Goal: Information Seeking & Learning: Learn about a topic

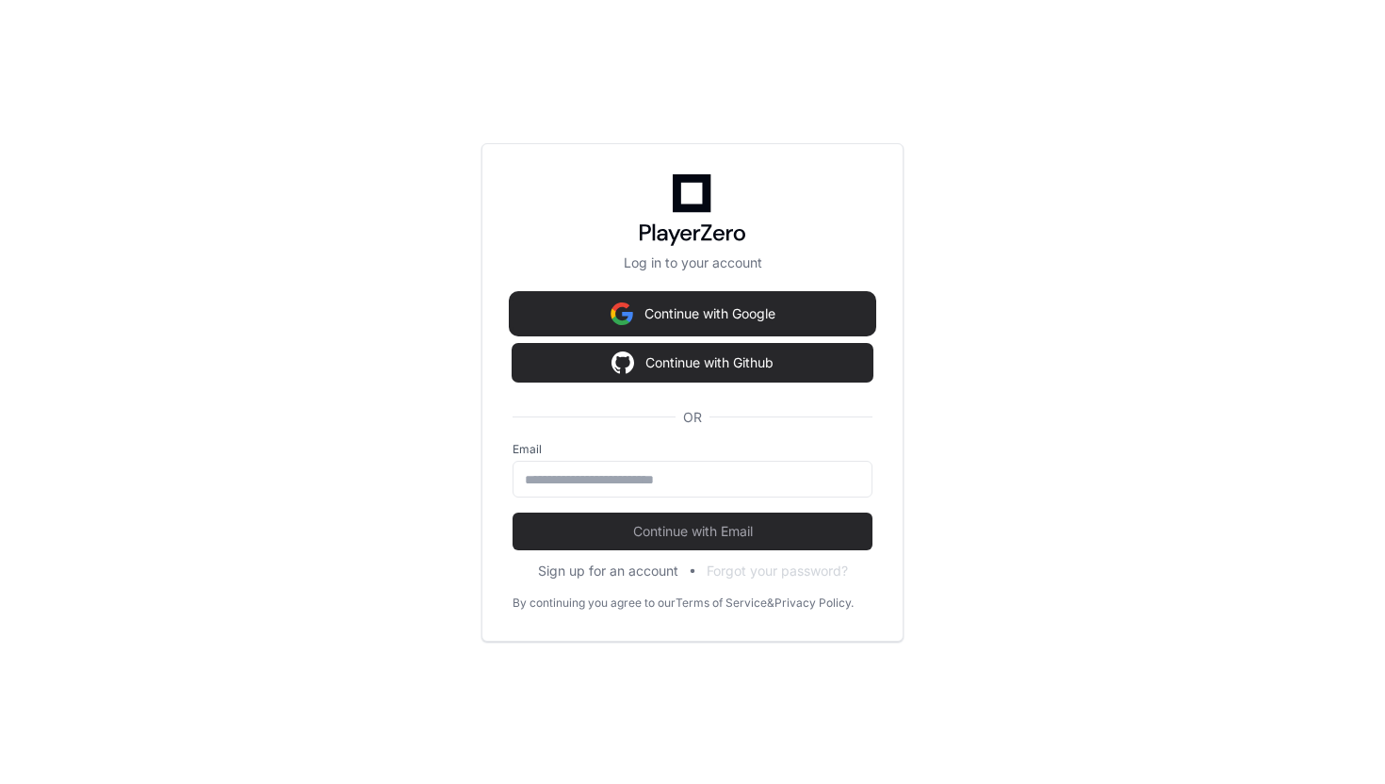
click at [698, 329] on button "Continue with Google" at bounding box center [693, 314] width 360 height 38
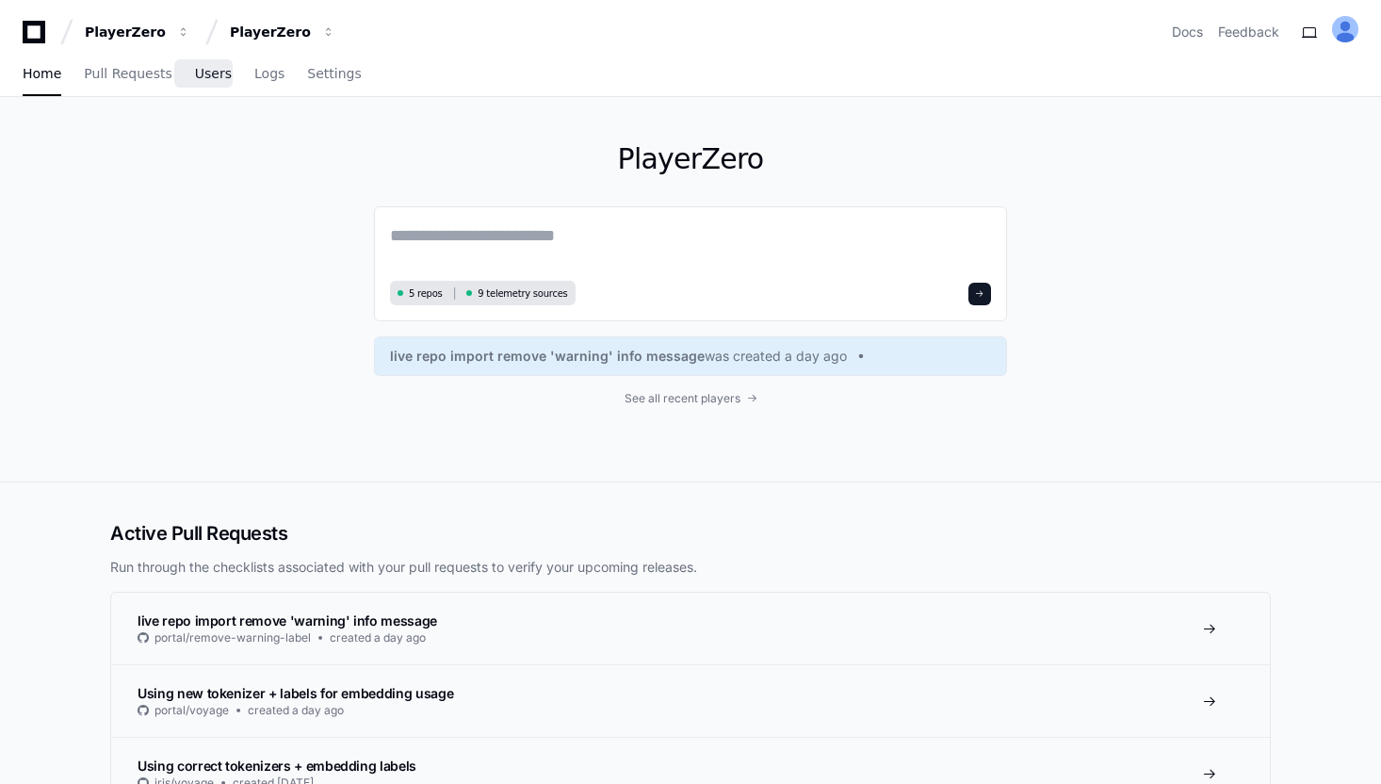
click at [203, 77] on span "Users" at bounding box center [213, 73] width 37 height 11
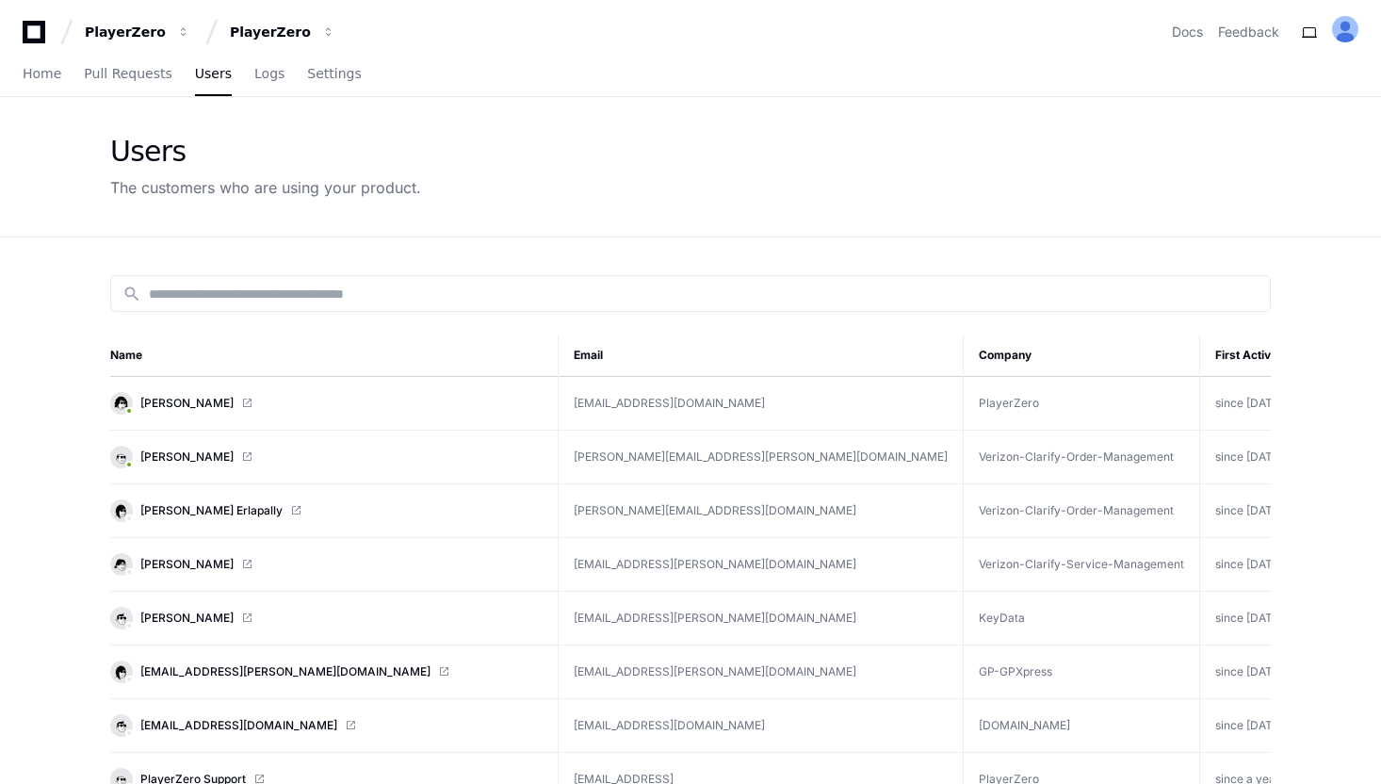
click at [222, 390] on td "[PERSON_NAME]" at bounding box center [334, 404] width 449 height 54
click at [222, 392] on link "[PERSON_NAME]" at bounding box center [326, 403] width 432 height 23
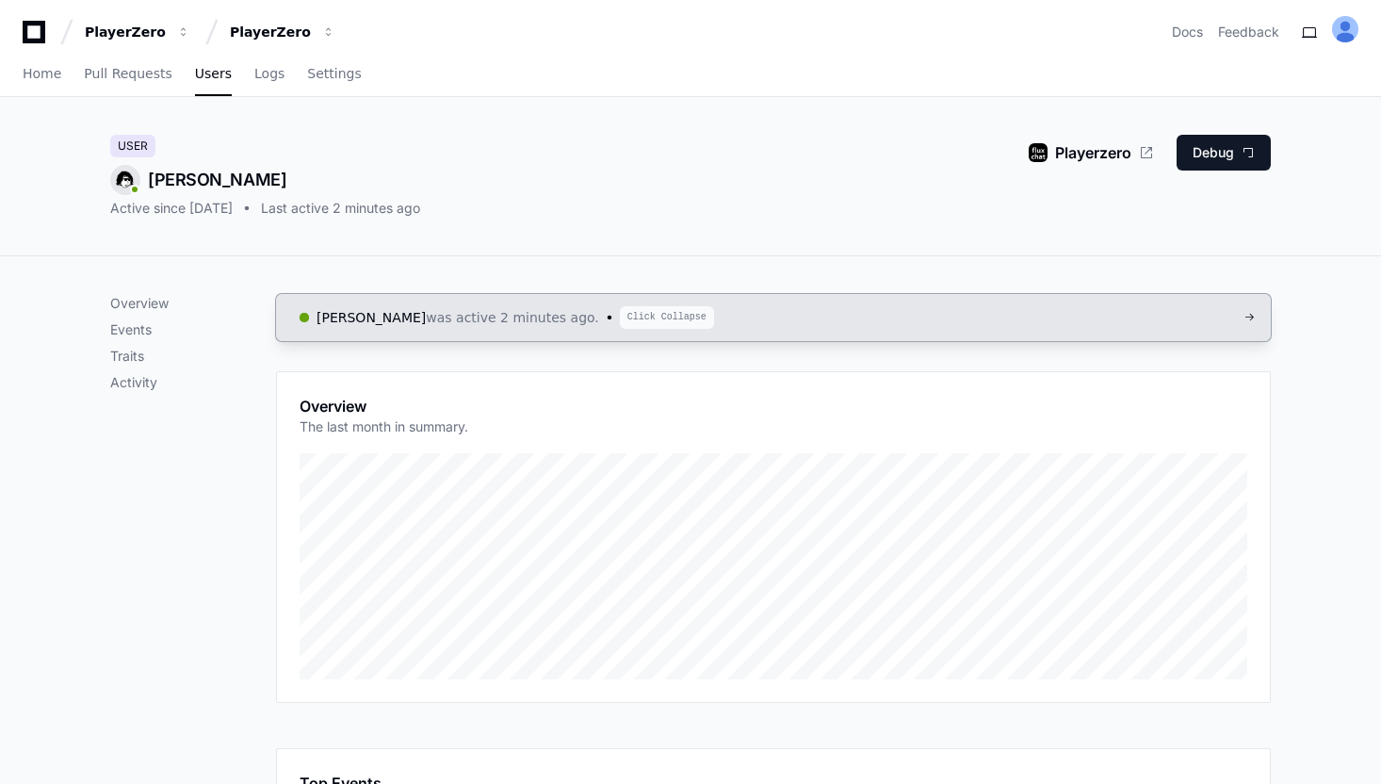
click at [599, 324] on span "was active 2 minutes ago." at bounding box center [512, 317] width 173 height 19
